Goal: Find specific page/section: Find specific page/section

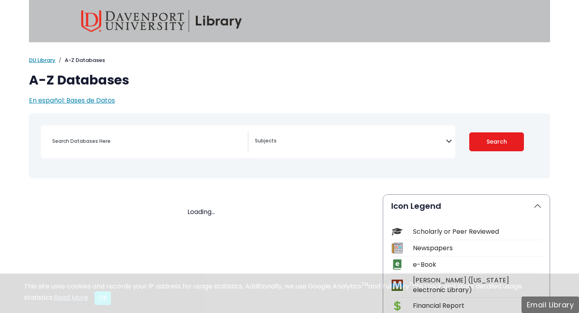
select select "Database Subject Filter"
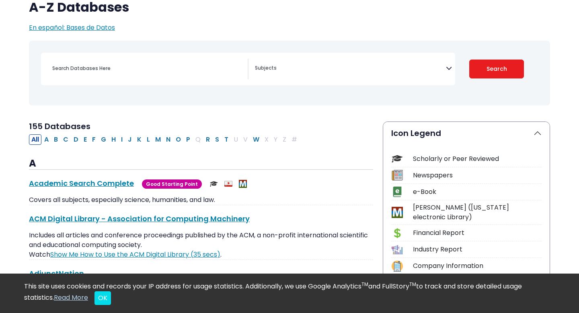
scroll to position [73, 0]
click at [99, 76] on div "Search filters" at bounding box center [147, 67] width 200 height 19
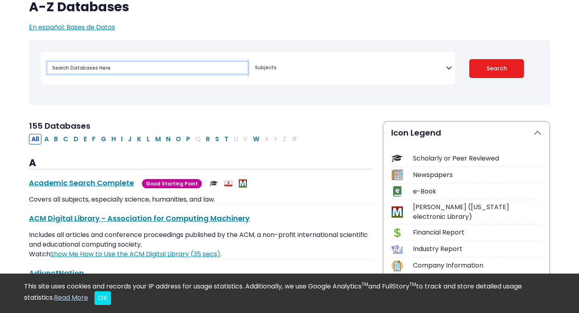
click at [97, 68] on input "Search database by title or keyword" at bounding box center [147, 68] width 200 height 12
type input "cinahl"
click at [469, 59] on button "Search" at bounding box center [496, 68] width 55 height 19
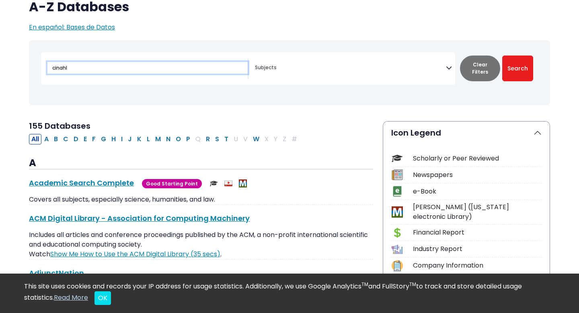
select select "Database Subject Filter"
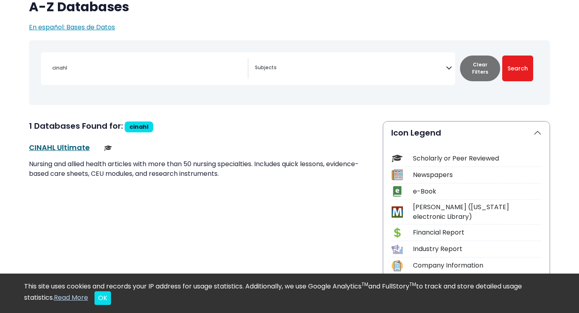
click at [51, 150] on link "CINAHL Ultimate This link opens in a new window" at bounding box center [59, 147] width 61 height 10
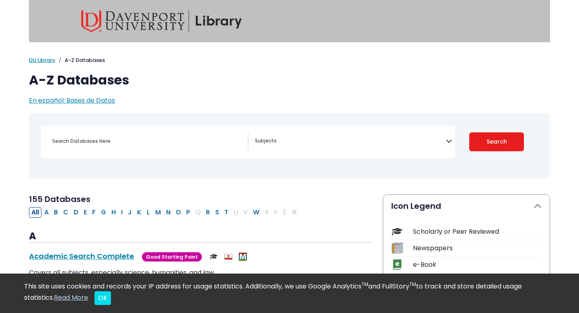
select select "Database Subject Filter"
click at [99, 146] on input "Search database by title or keyword" at bounding box center [147, 141] width 200 height 12
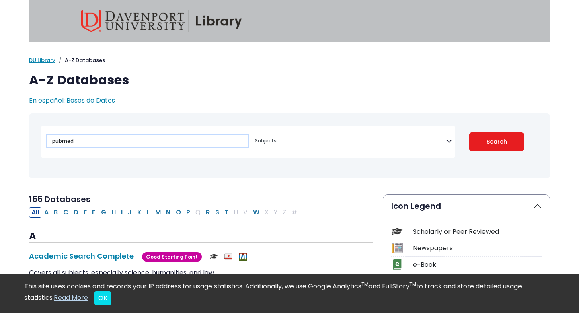
type input "pubmed"
click at [469, 132] on button "Search" at bounding box center [496, 141] width 55 height 19
select select "Database Subject Filter"
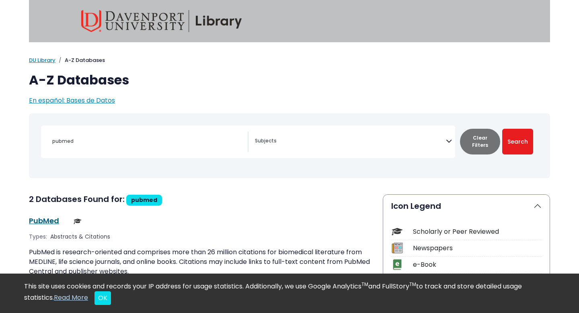
click at [49, 222] on link "PubMed This link opens in a new window" at bounding box center [44, 220] width 30 height 10
click at [100, 147] on div "pubmed" at bounding box center [147, 140] width 200 height 19
click at [51, 218] on link "PubMed This link opens in a new window" at bounding box center [44, 220] width 30 height 10
